Goal: Task Accomplishment & Management: Complete application form

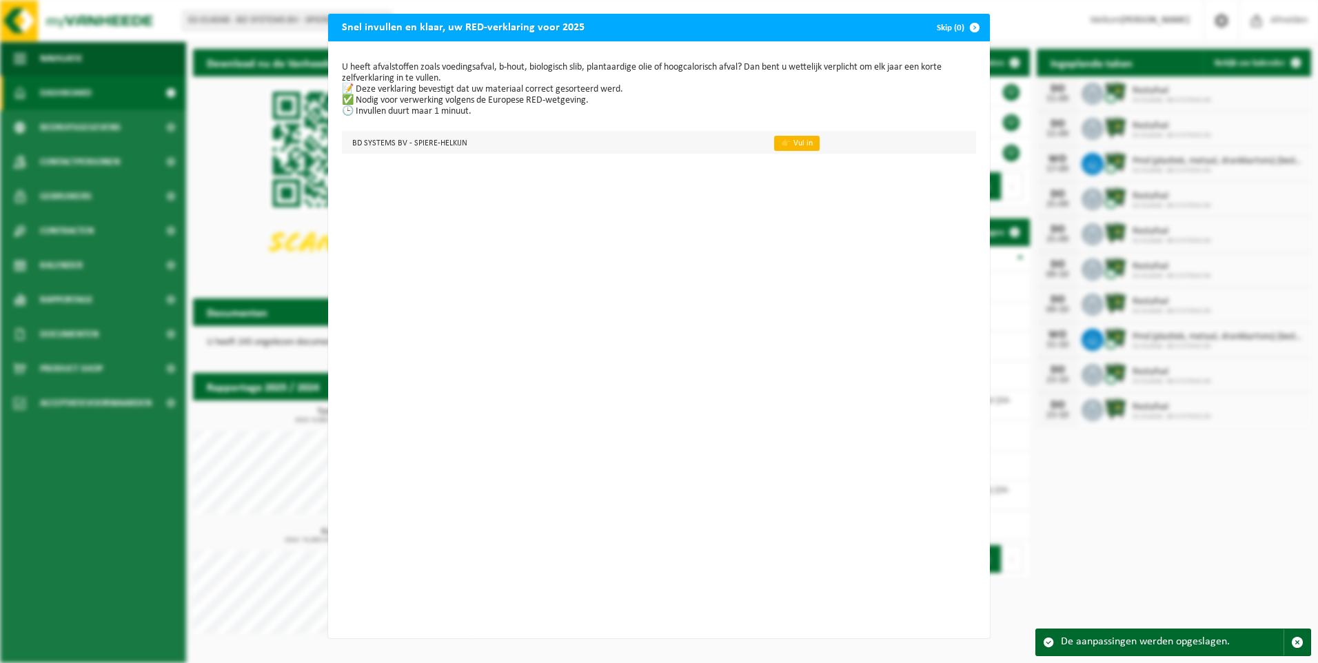
click at [774, 143] on link "👉 Vul in" at bounding box center [796, 143] width 45 height 15
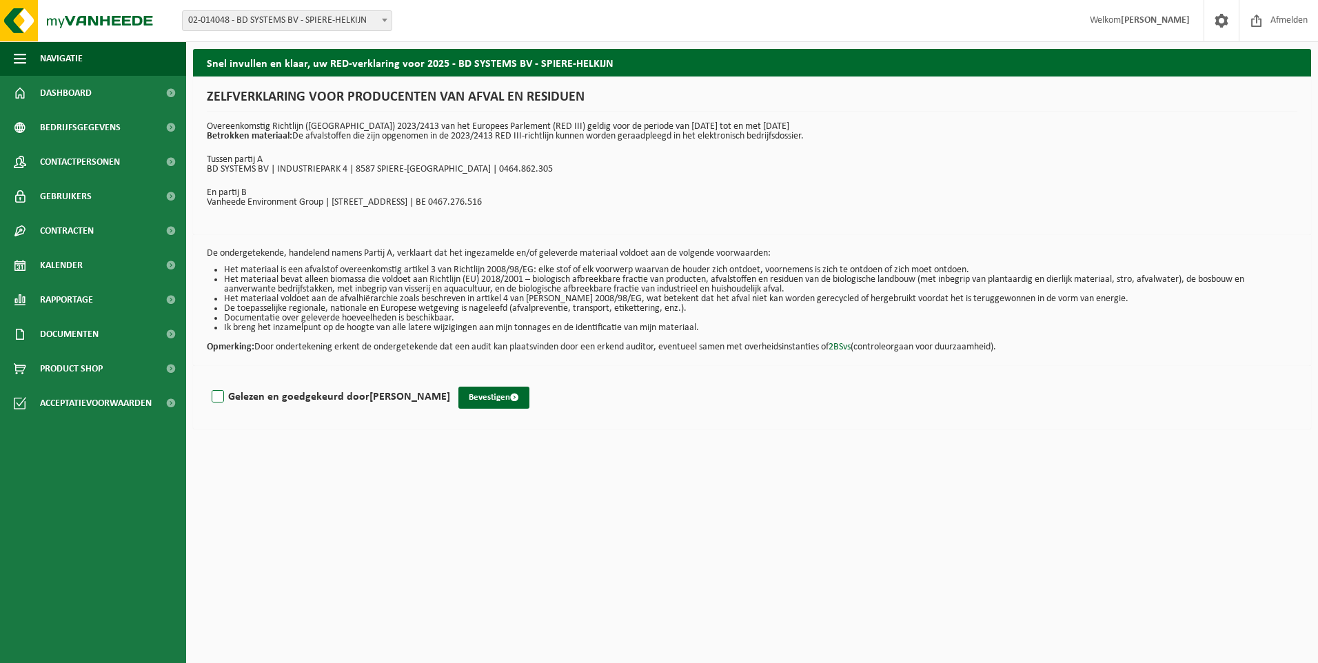
click at [220, 396] on label "Gelezen en goedgekeurd door CAROLE DEVOS" at bounding box center [329, 397] width 241 height 21
click at [450, 380] on input "Gelezen en goedgekeurd door CAROLE DEVOS" at bounding box center [450, 379] width 1 height 1
checkbox input "true"
click at [480, 393] on button "Bevestigen" at bounding box center [493, 398] width 71 height 22
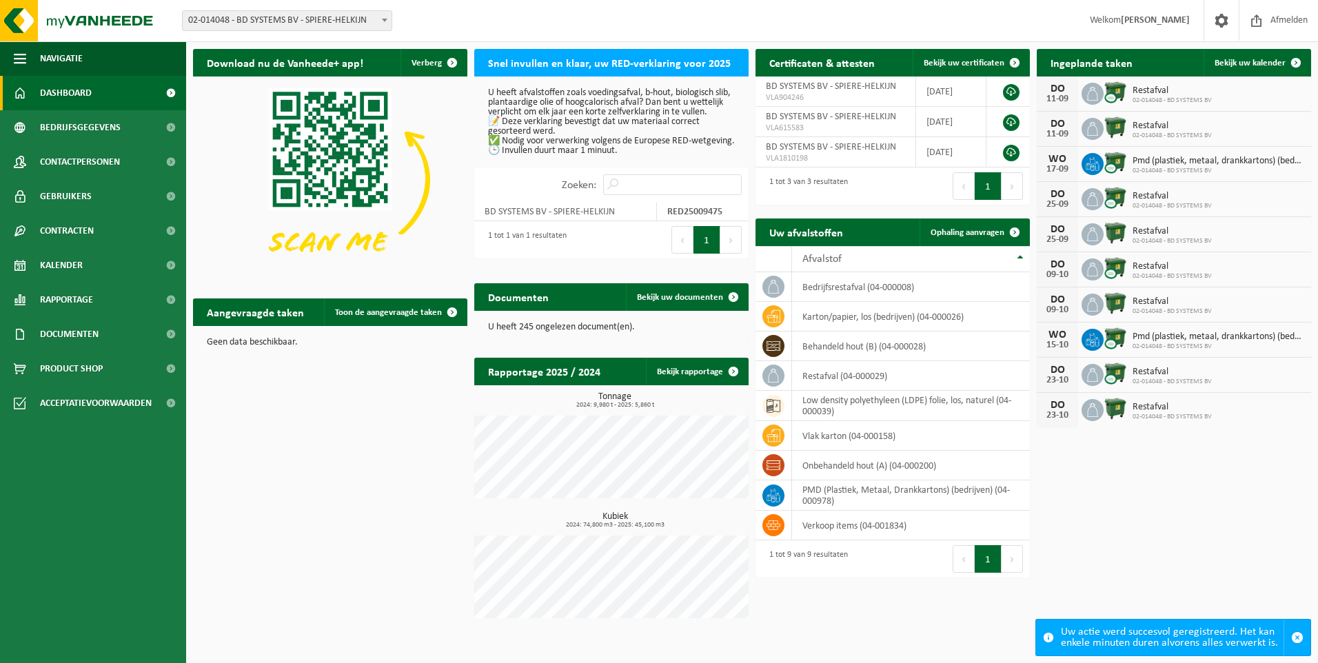
click at [356, 374] on div "Download nu de Vanheede+ app! Verberg Snel invullen en klaar, uw RED-verklaring…" at bounding box center [752, 337] width 1125 height 590
click at [1269, 26] on span "Afmelden" at bounding box center [1289, 20] width 44 height 41
